Goal: Find specific page/section: Find specific page/section

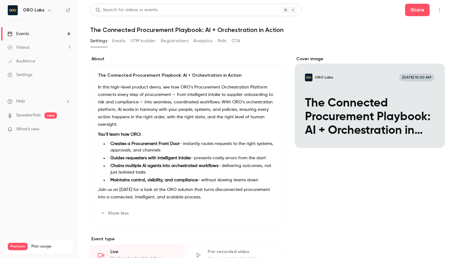
click at [33, 32] on link "Events 6" at bounding box center [39, 34] width 78 height 14
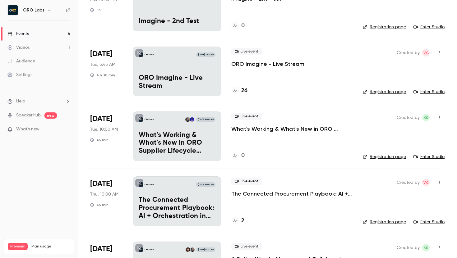
scroll to position [137, 0]
click at [170, 197] on p "The Connected Procurement Playbook: AI + Orchestration in Action" at bounding box center [177, 208] width 77 height 24
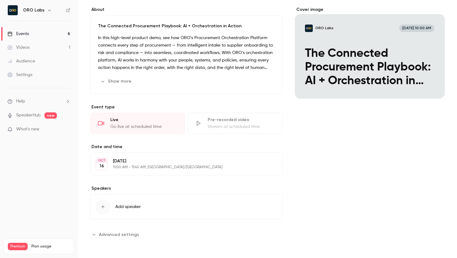
scroll to position [35, 0]
